Goal: Book appointment/travel/reservation

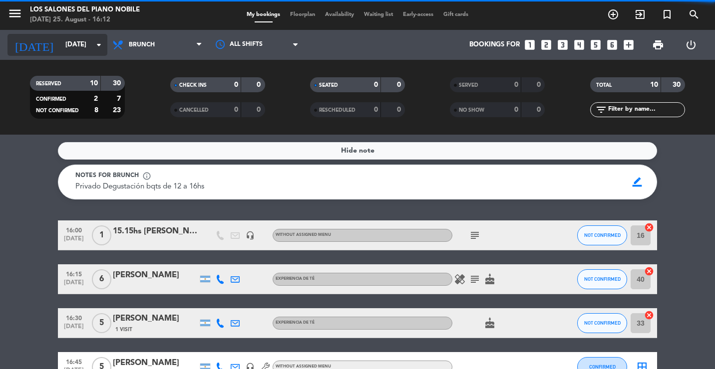
click at [62, 43] on input "[DATE]" at bounding box center [103, 45] width 87 height 18
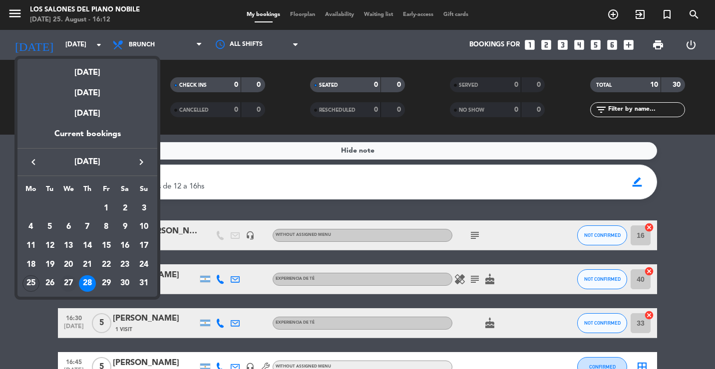
click at [64, 286] on div "27" at bounding box center [68, 284] width 17 height 17
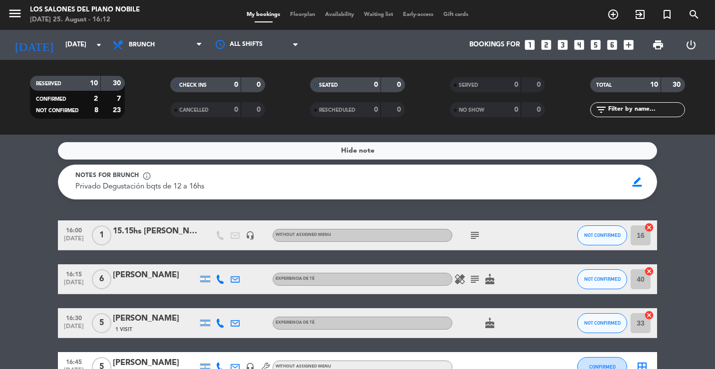
type input "[DATE]"
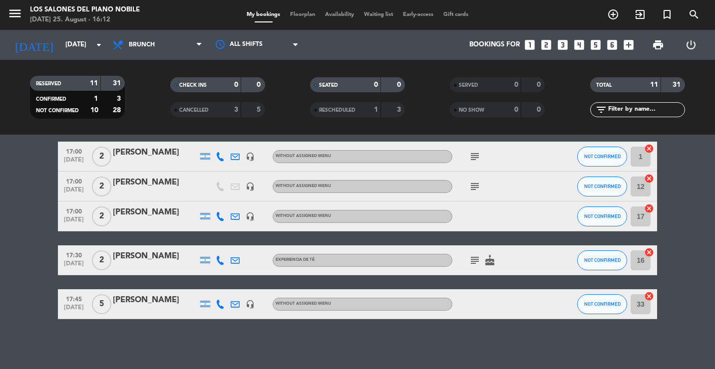
scroll to position [265, 0]
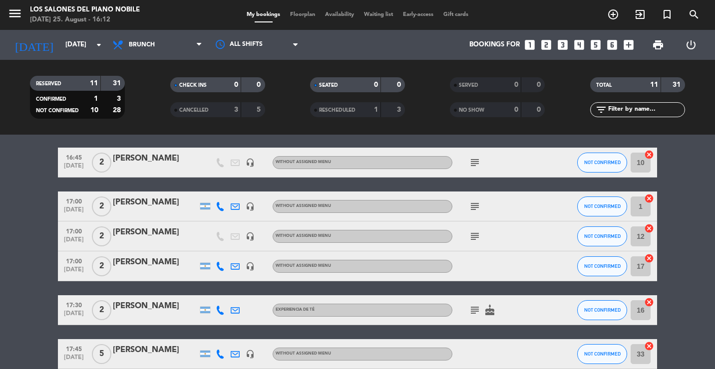
click at [512, 42] on icon "looks_two" at bounding box center [546, 44] width 13 height 13
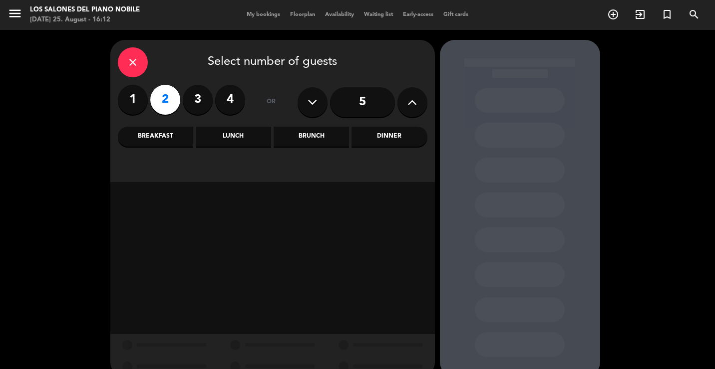
click at [308, 131] on div "Brunch" at bounding box center [311, 137] width 75 height 20
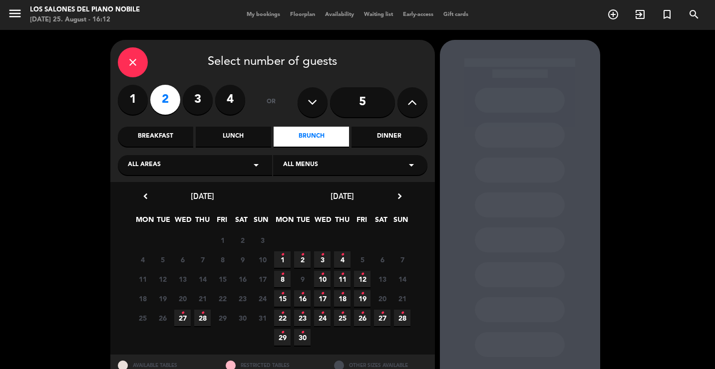
click at [181, 322] on span "27 •" at bounding box center [182, 318] width 16 height 16
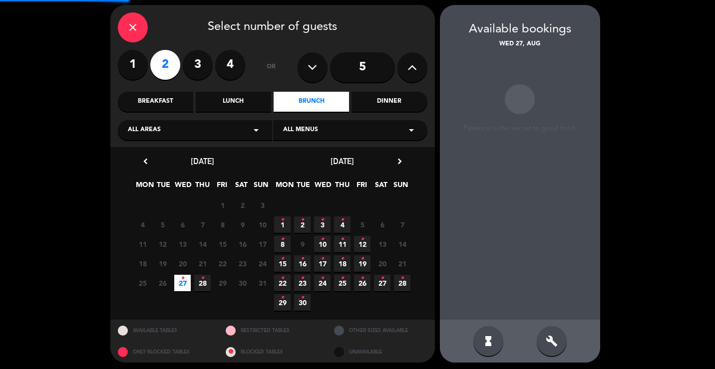
scroll to position [38, 0]
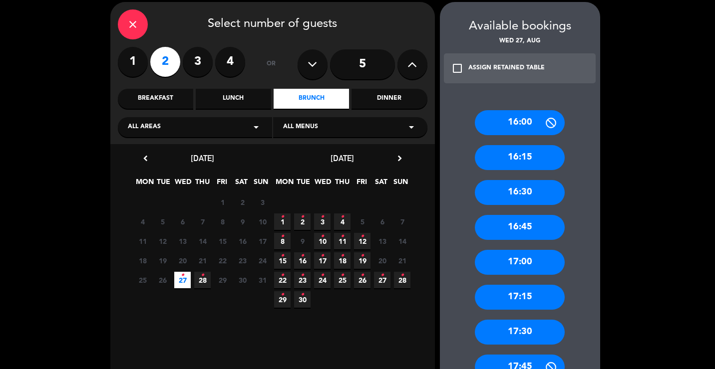
click at [124, 16] on div "close" at bounding box center [133, 24] width 30 height 30
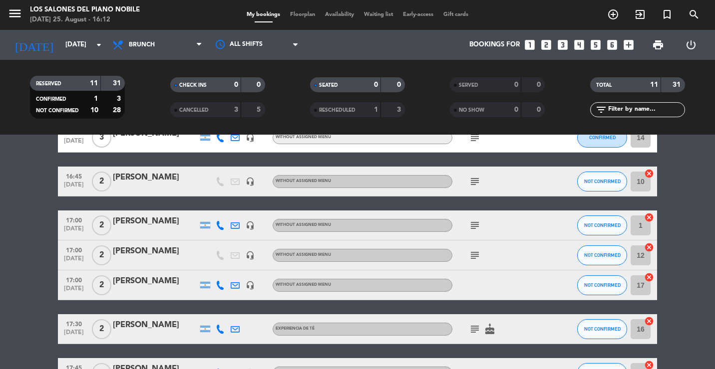
scroll to position [250, 0]
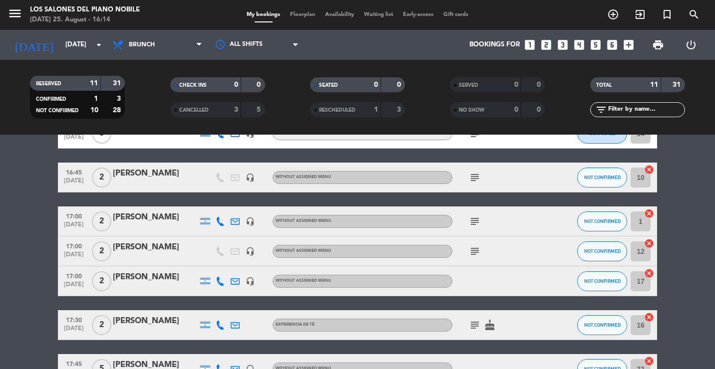
click at [512, 44] on icon "looks_two" at bounding box center [546, 44] width 13 height 13
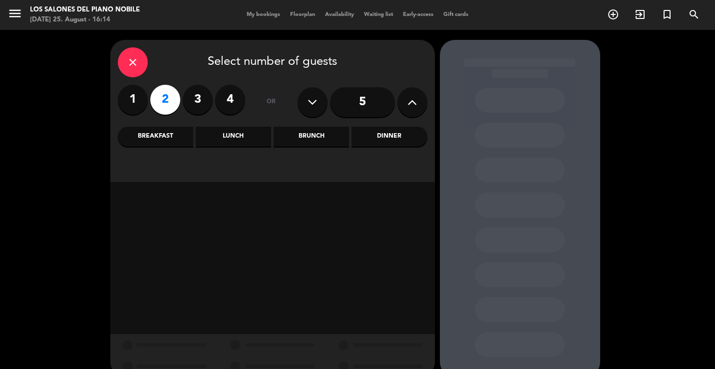
click at [312, 135] on div "Brunch" at bounding box center [311, 137] width 75 height 20
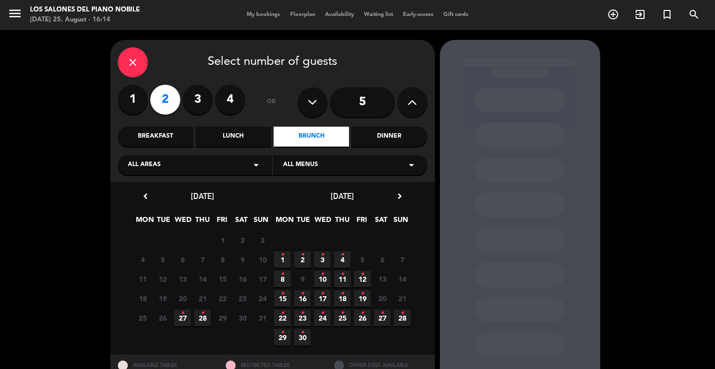
click at [176, 319] on span "27 •" at bounding box center [182, 318] width 16 height 16
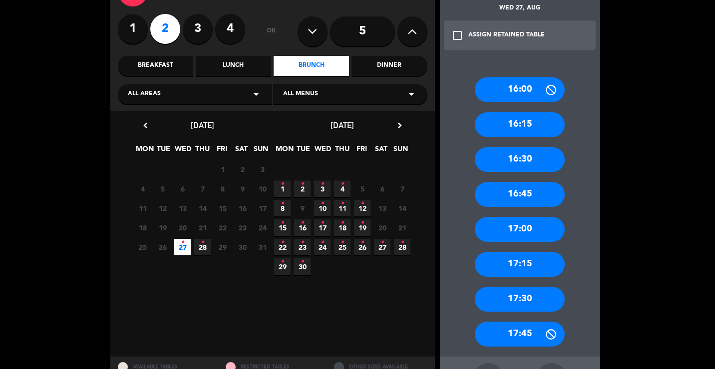
scroll to position [111, 0]
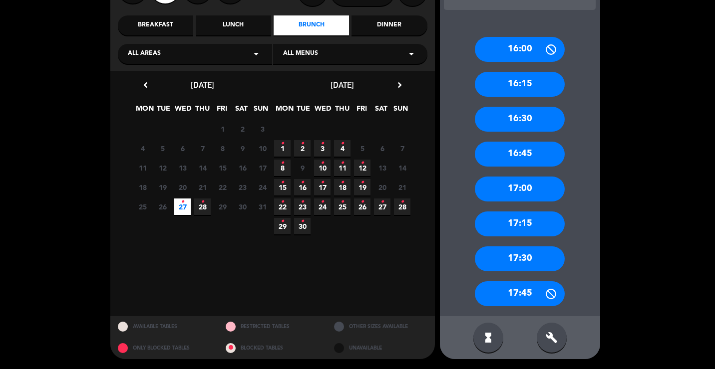
click at [512, 339] on div "build" at bounding box center [552, 338] width 30 height 30
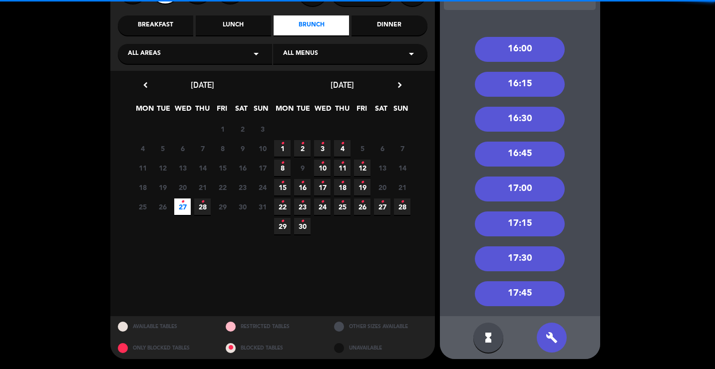
click at [512, 116] on div "16:30" at bounding box center [520, 119] width 90 height 25
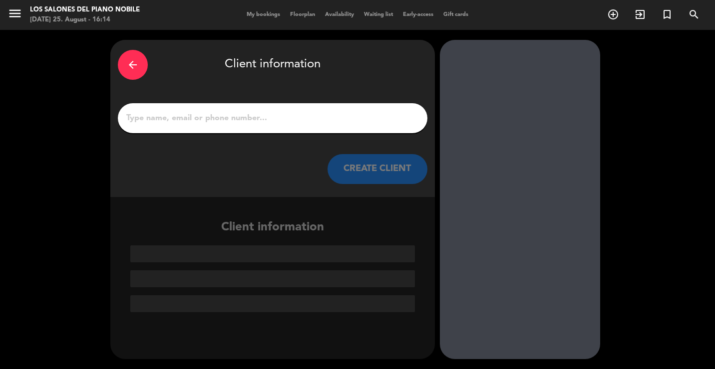
scroll to position [0, 0]
click at [265, 113] on input "1" at bounding box center [272, 118] width 295 height 14
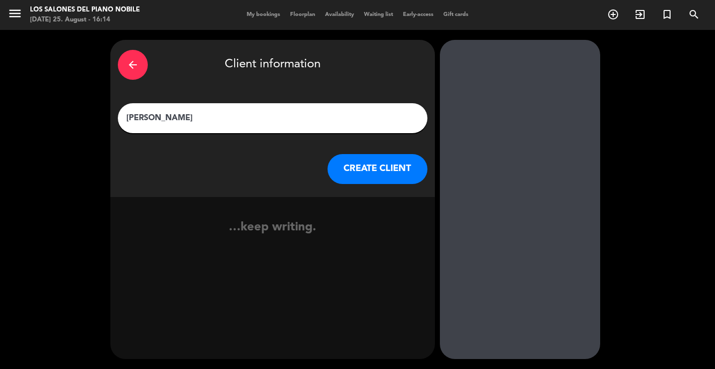
type input "[PERSON_NAME]"
click at [348, 179] on button "CREATE CLIENT" at bounding box center [378, 169] width 100 height 30
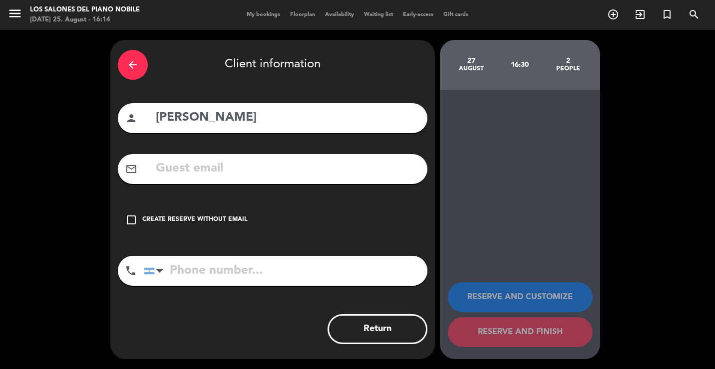
click at [175, 179] on input "text" at bounding box center [287, 169] width 265 height 20
click at [176, 220] on div "Create reserve without email" at bounding box center [194, 220] width 105 height 10
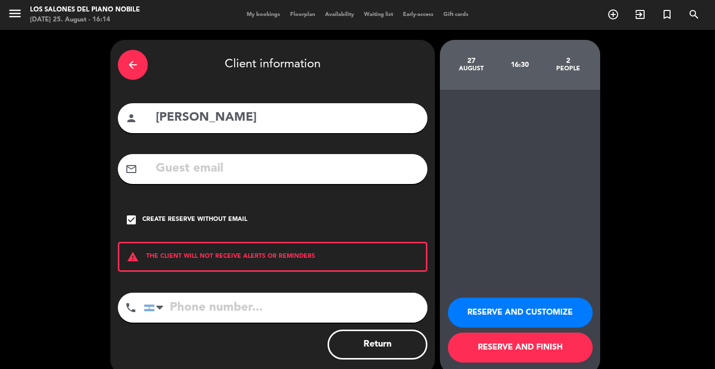
click at [197, 304] on input "tel" at bounding box center [286, 308] width 284 height 30
type input "1131248574"
click at [512, 317] on button "RESERVE AND CUSTOMIZE" at bounding box center [520, 313] width 145 height 30
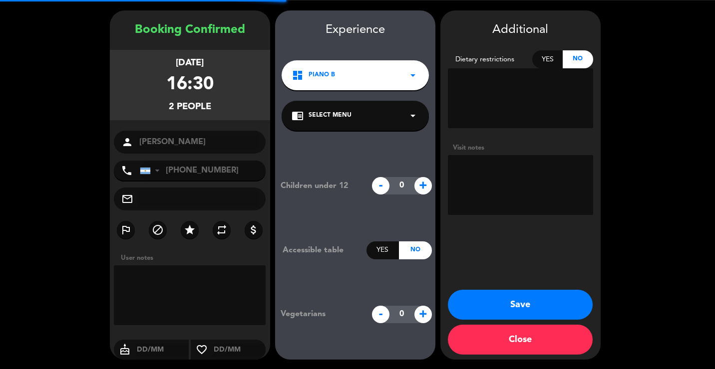
scroll to position [30, 0]
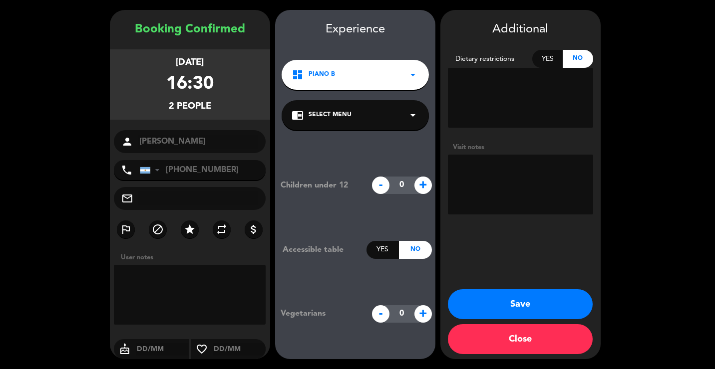
click at [512, 295] on button "Save" at bounding box center [520, 305] width 145 height 30
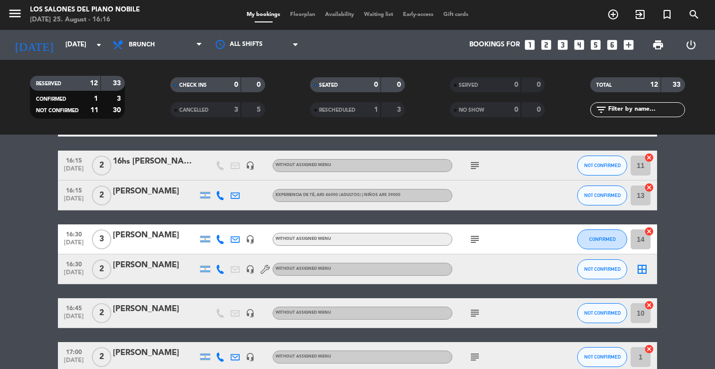
scroll to position [150, 0]
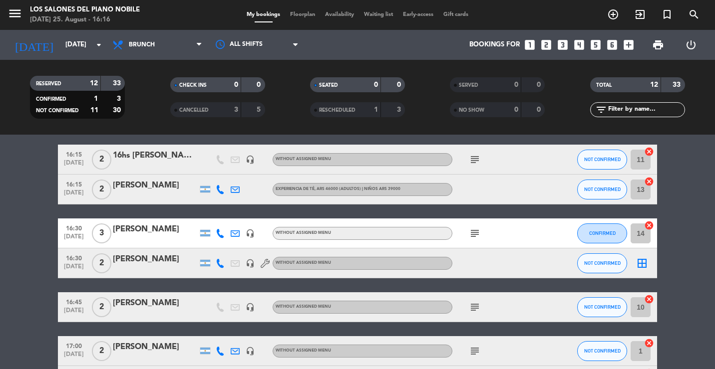
click at [167, 253] on div "[PERSON_NAME]" at bounding box center [155, 259] width 85 height 13
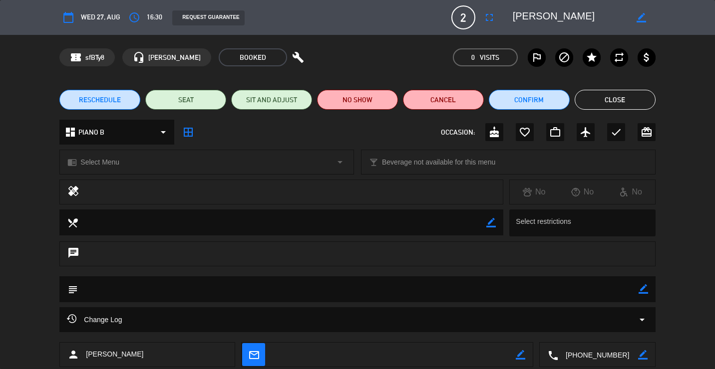
click at [512, 291] on textarea at bounding box center [358, 289] width 560 height 25
click at [512, 293] on icon "border_color" at bounding box center [643, 289] width 9 height 9
click at [512, 291] on textarea at bounding box center [358, 289] width 560 height 25
paste textarea "#V-WONUP-BUEPH"
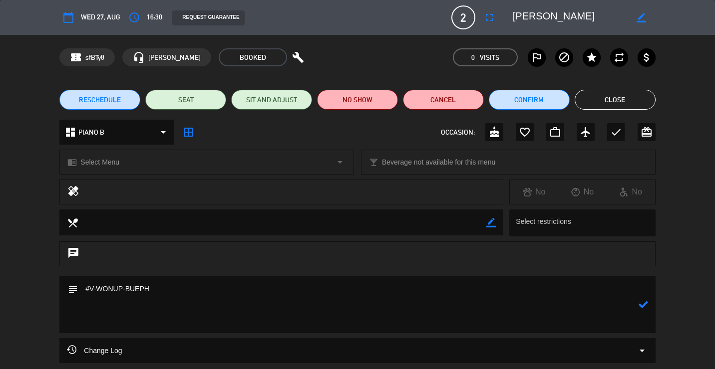
click at [512, 310] on icon at bounding box center [643, 304] width 9 height 9
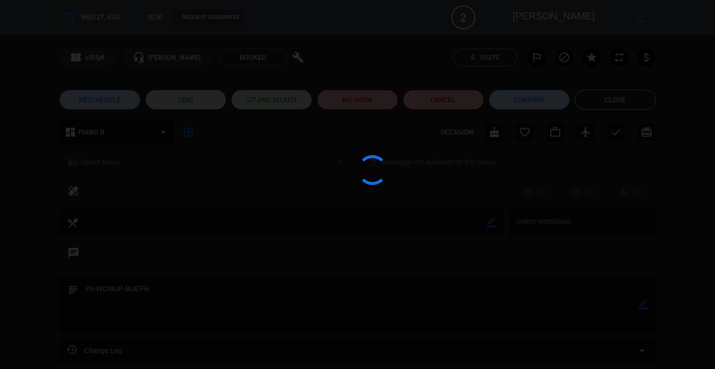
type textarea "#V-WONUP-BUEPH"
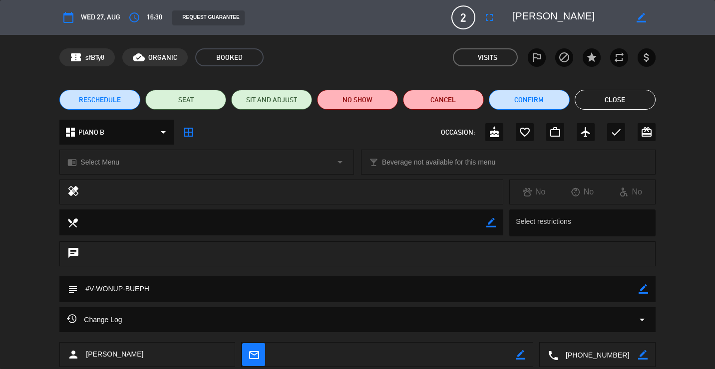
click at [512, 94] on button "Close" at bounding box center [615, 100] width 81 height 20
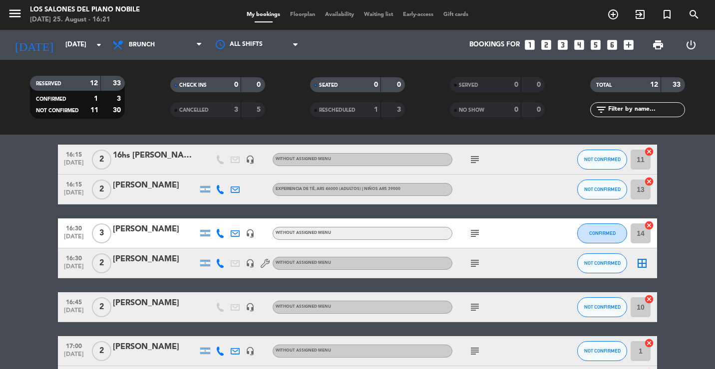
click at [34, 211] on bookings-row "16:00 [DATE] 2 [PERSON_NAME] headset_mic Without assigned menu subject NOT CONF…" at bounding box center [357, 292] width 715 height 443
click at [37, 186] on bookings-row "16:00 [DATE] 2 [PERSON_NAME] headset_mic Without assigned menu subject NOT CONF…" at bounding box center [357, 292] width 715 height 443
click at [17, 154] on bookings-row "16:00 [DATE] 2 [PERSON_NAME] headset_mic Without assigned menu subject NOT CONF…" at bounding box center [357, 292] width 715 height 443
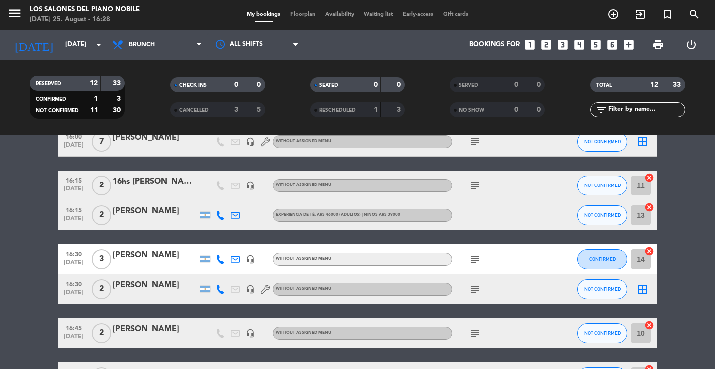
scroll to position [50, 0]
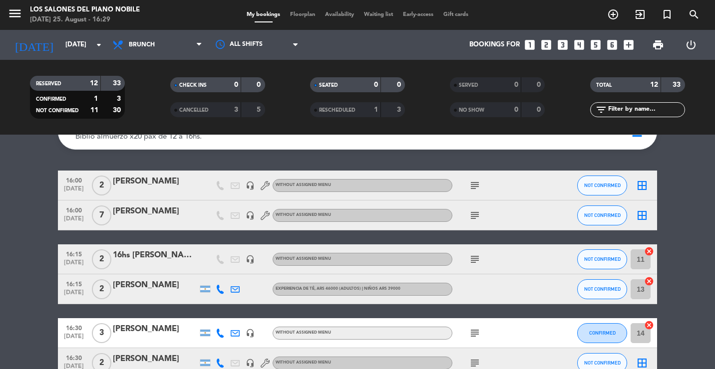
drag, startPoint x: 163, startPoint y: 209, endPoint x: 33, endPoint y: 242, distance: 134.4
drag, startPoint x: 33, startPoint y: 242, endPoint x: 38, endPoint y: 248, distance: 7.8
click at [159, 288] on div "[PERSON_NAME]" at bounding box center [155, 285] width 85 height 13
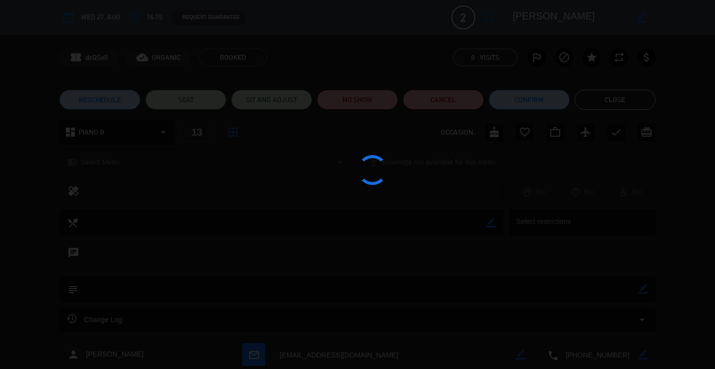
scroll to position [101, 0]
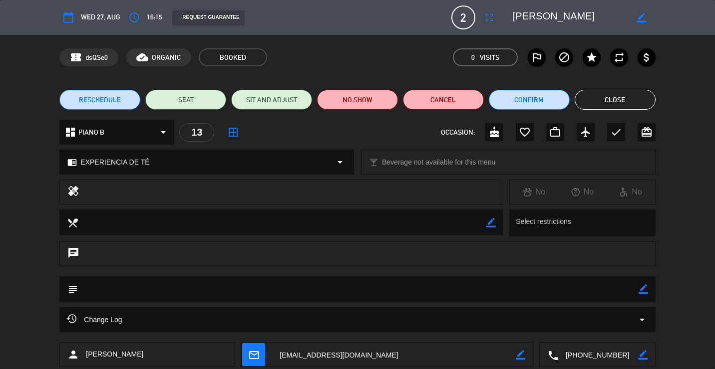
click at [512, 290] on icon "border_color" at bounding box center [643, 289] width 9 height 9
click at [512, 292] on textarea at bounding box center [358, 289] width 560 height 25
type textarea "o"
type textarea "pref. vista al jardin"
click at [512, 291] on icon at bounding box center [643, 289] width 9 height 9
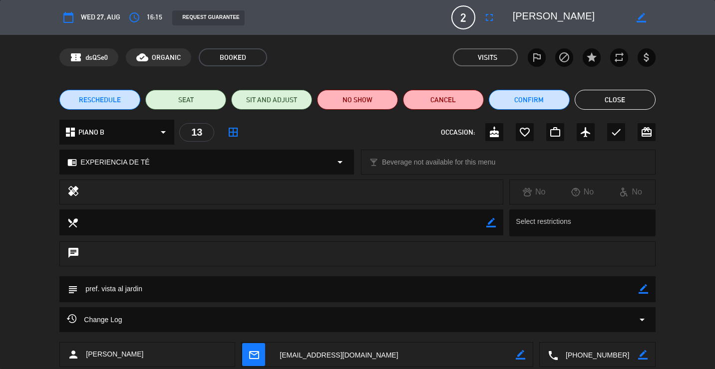
click at [512, 109] on div "RESCHEDULE SEAT SIT AND ADJUST NO SHOW Cancel Confirm Close" at bounding box center [357, 100] width 715 height 40
click at [512, 105] on button "Close" at bounding box center [615, 100] width 81 height 20
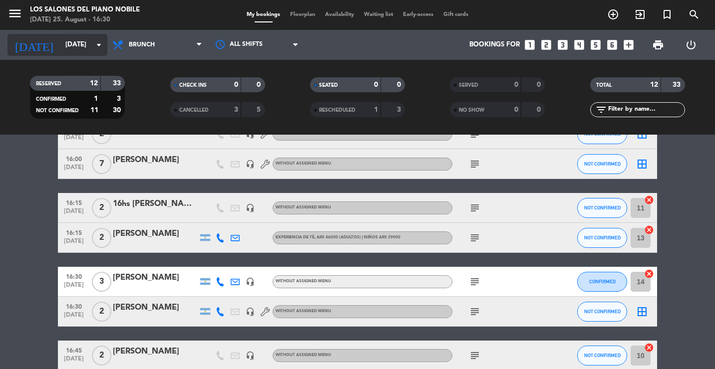
click at [78, 46] on input "[DATE]" at bounding box center [103, 45] width 87 height 18
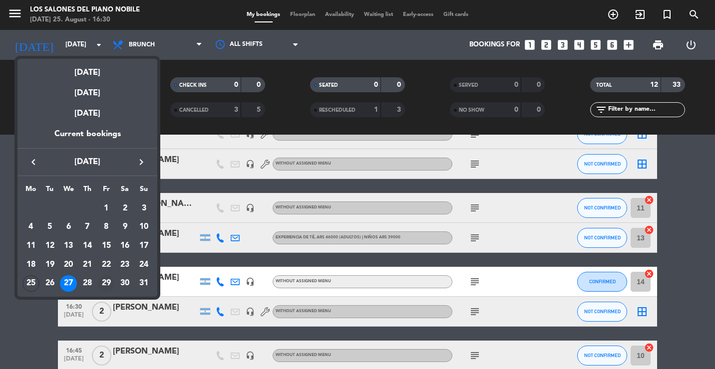
click at [113, 282] on div "29" at bounding box center [106, 284] width 17 height 17
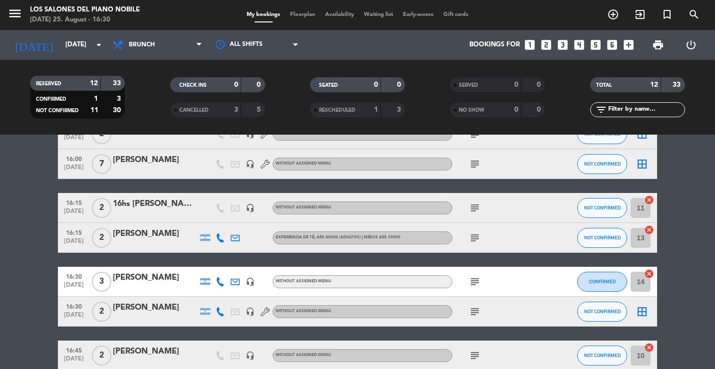
type input "[DATE]"
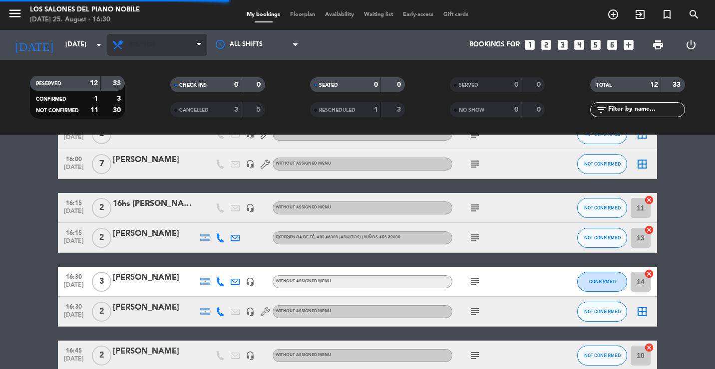
click at [159, 43] on span "Brunch" at bounding box center [157, 45] width 100 height 22
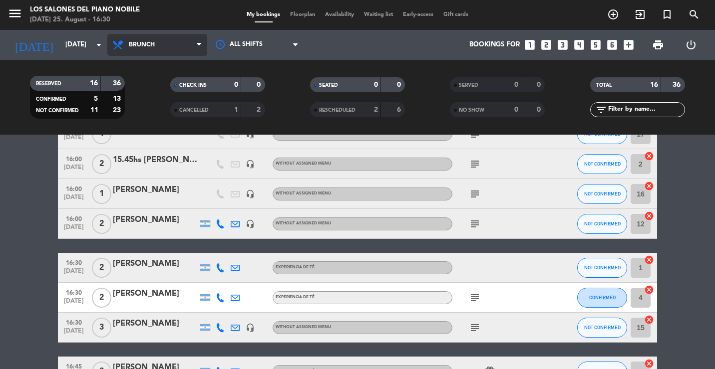
click at [155, 50] on span "Brunch" at bounding box center [157, 45] width 100 height 22
click at [143, 152] on ng-component "menu Los Salones del Piano [PERSON_NAME] [DATE] 25. August - 16:30 My bookings …" at bounding box center [357, 184] width 715 height 369
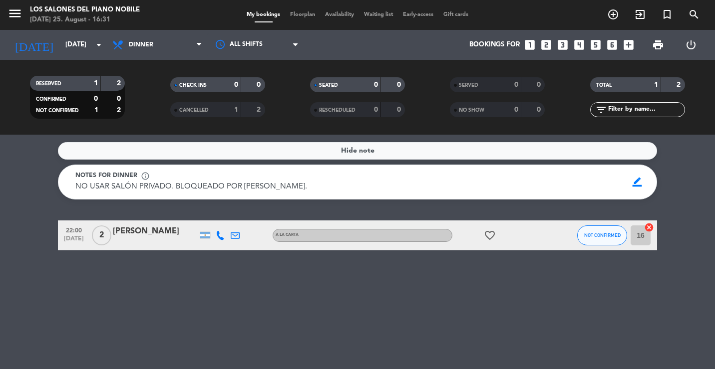
click at [462, 321] on div "Hide note Notes for dinner info_outline NO USAR SALÓN PRIVADO. BLOQUEADO POR [P…" at bounding box center [357, 252] width 715 height 235
click at [58, 287] on div "Hide note Notes for dinner info_outline NO USAR SALÓN PRIVADO. BLOQUEADO POR [P…" at bounding box center [357, 252] width 715 height 235
